Goal: Entertainment & Leisure: Consume media (video, audio)

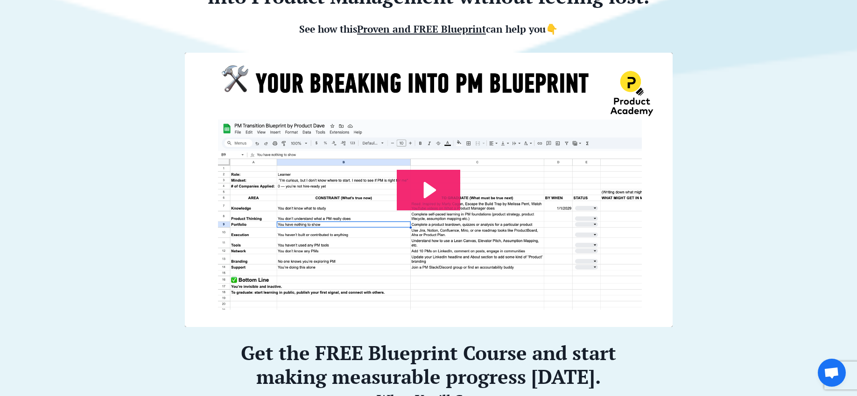
scroll to position [112, 0]
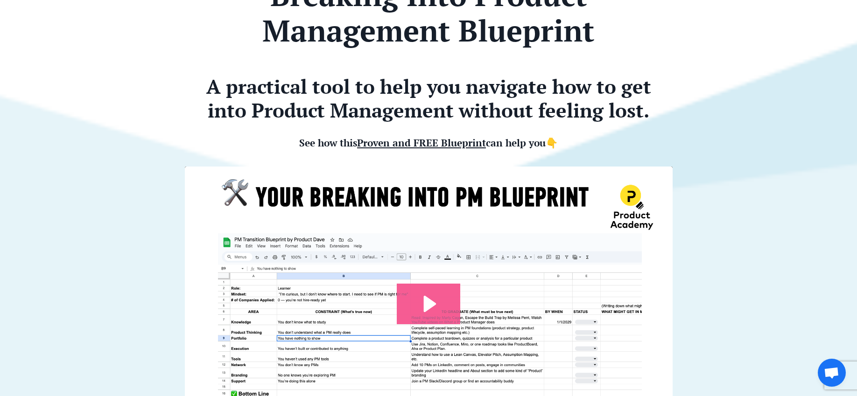
click at [412, 281] on img at bounding box center [428, 304] width 489 height 276
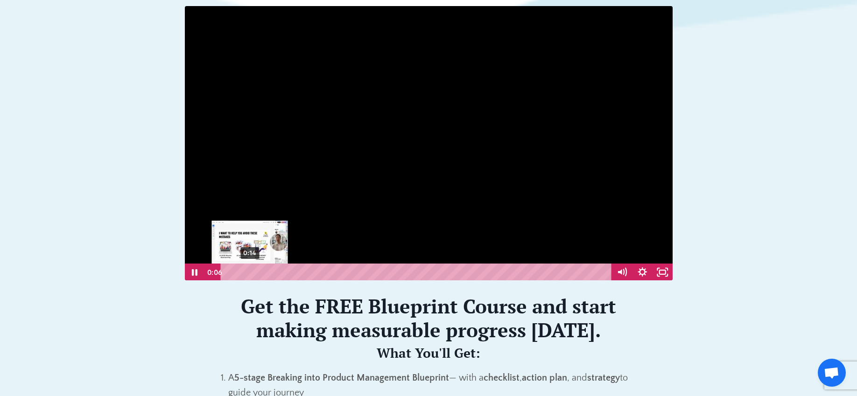
scroll to position [0, 0]
click at [250, 271] on div "0:14" at bounding box center [417, 271] width 379 height 17
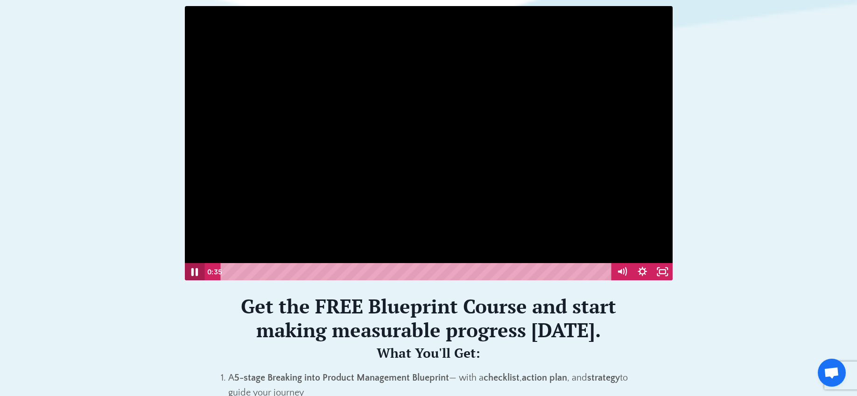
click at [195, 272] on icon "Pause" at bounding box center [194, 272] width 24 height 21
click at [195, 272] on icon "Play Video" at bounding box center [194, 272] width 5 height 7
click at [193, 275] on icon "Pause" at bounding box center [195, 272] width 6 height 7
click at [196, 272] on icon "Play Video" at bounding box center [195, 272] width 6 height 8
click at [193, 275] on icon "Pause" at bounding box center [194, 273] width 7 height 8
